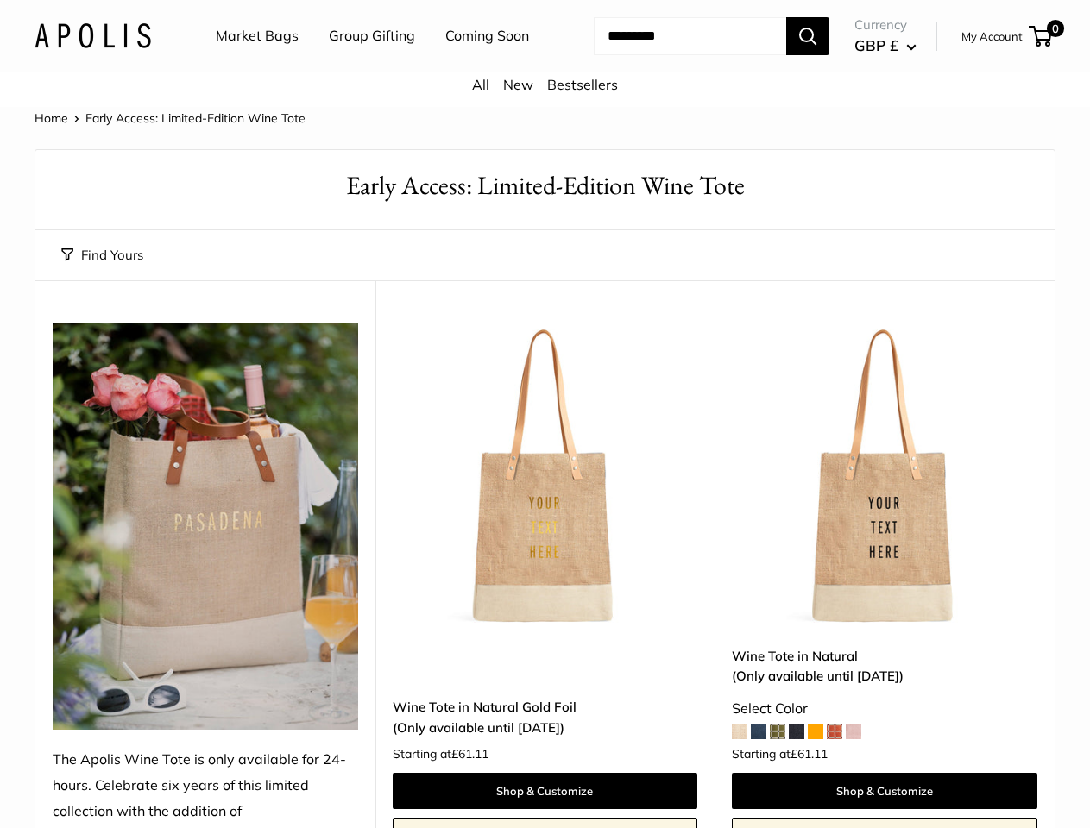
click at [544, 64] on nav "Market Bags Group Gifting Coming Soon" at bounding box center [387, 36] width 412 height 55
click at [368, 64] on ul "Market Bags Group Gifting Coming Soon" at bounding box center [387, 36] width 343 height 55
click at [670, 55] on input "Search..." at bounding box center [690, 36] width 192 height 38
click at [102, 267] on button "Find Yours" at bounding box center [102, 255] width 82 height 24
